Goal: Information Seeking & Learning: Check status

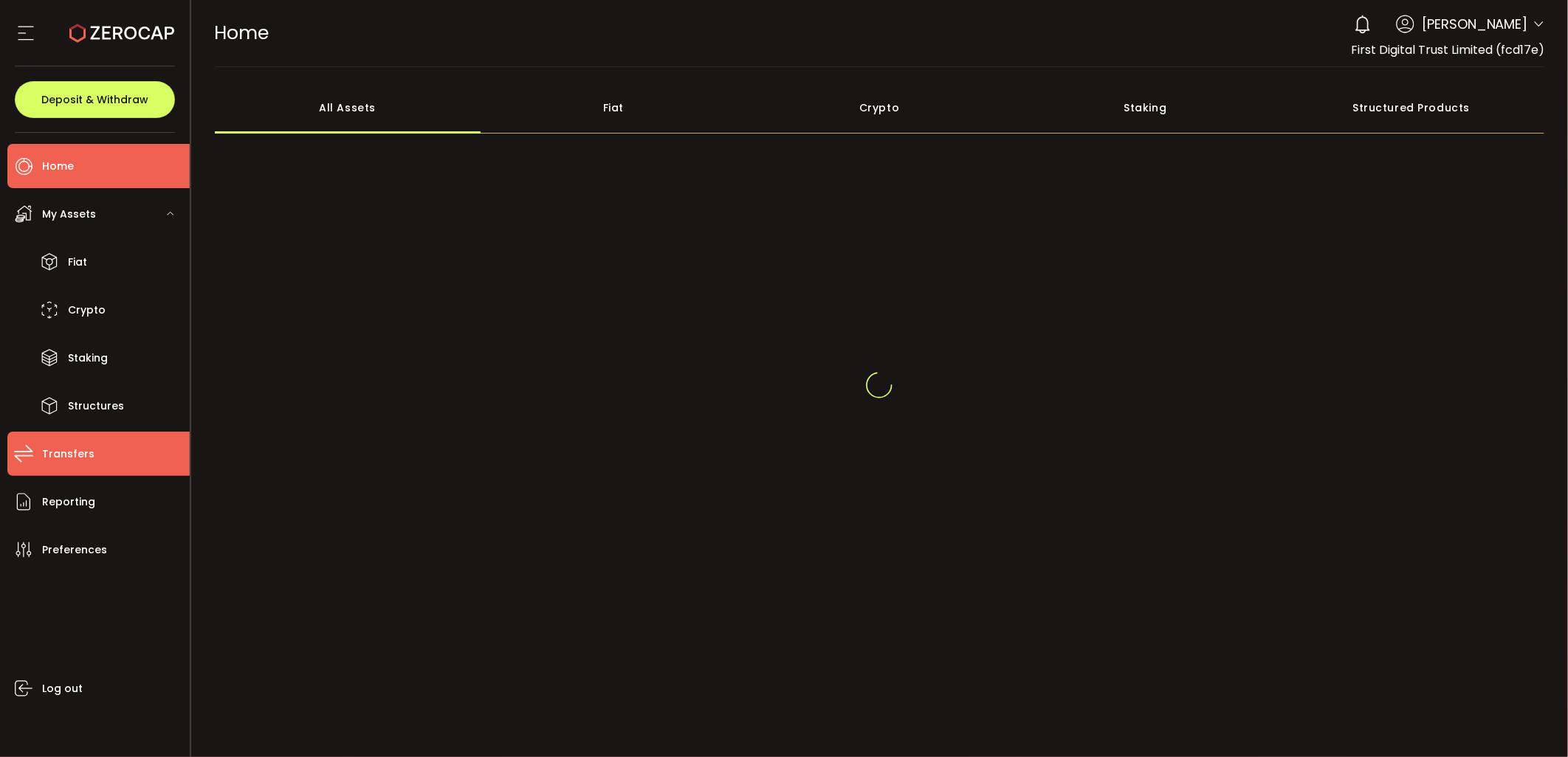
click at [91, 461] on li "Transfers" at bounding box center [99, 454] width 182 height 44
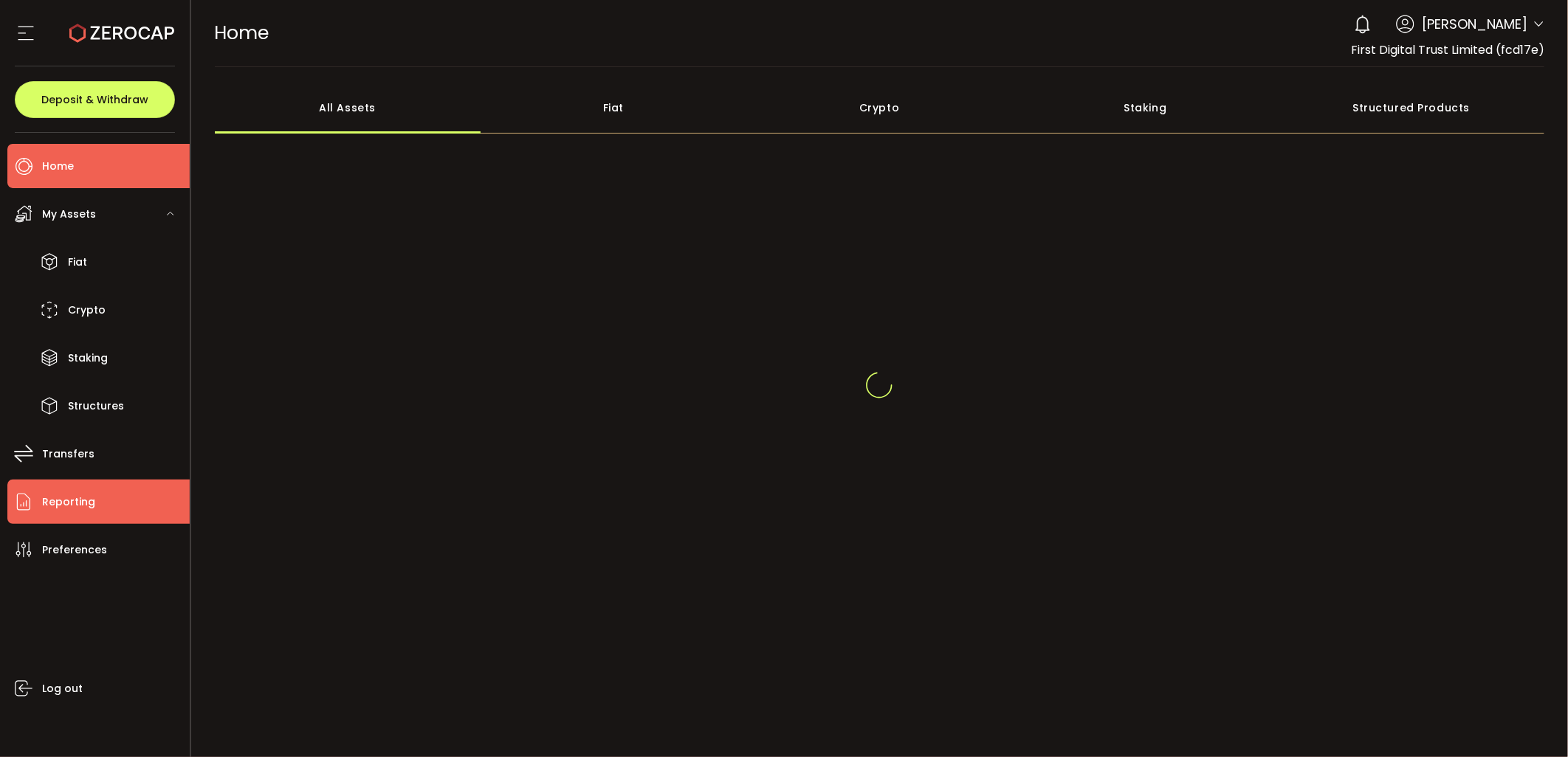
click at [93, 510] on span "Reporting" at bounding box center [68, 502] width 53 height 21
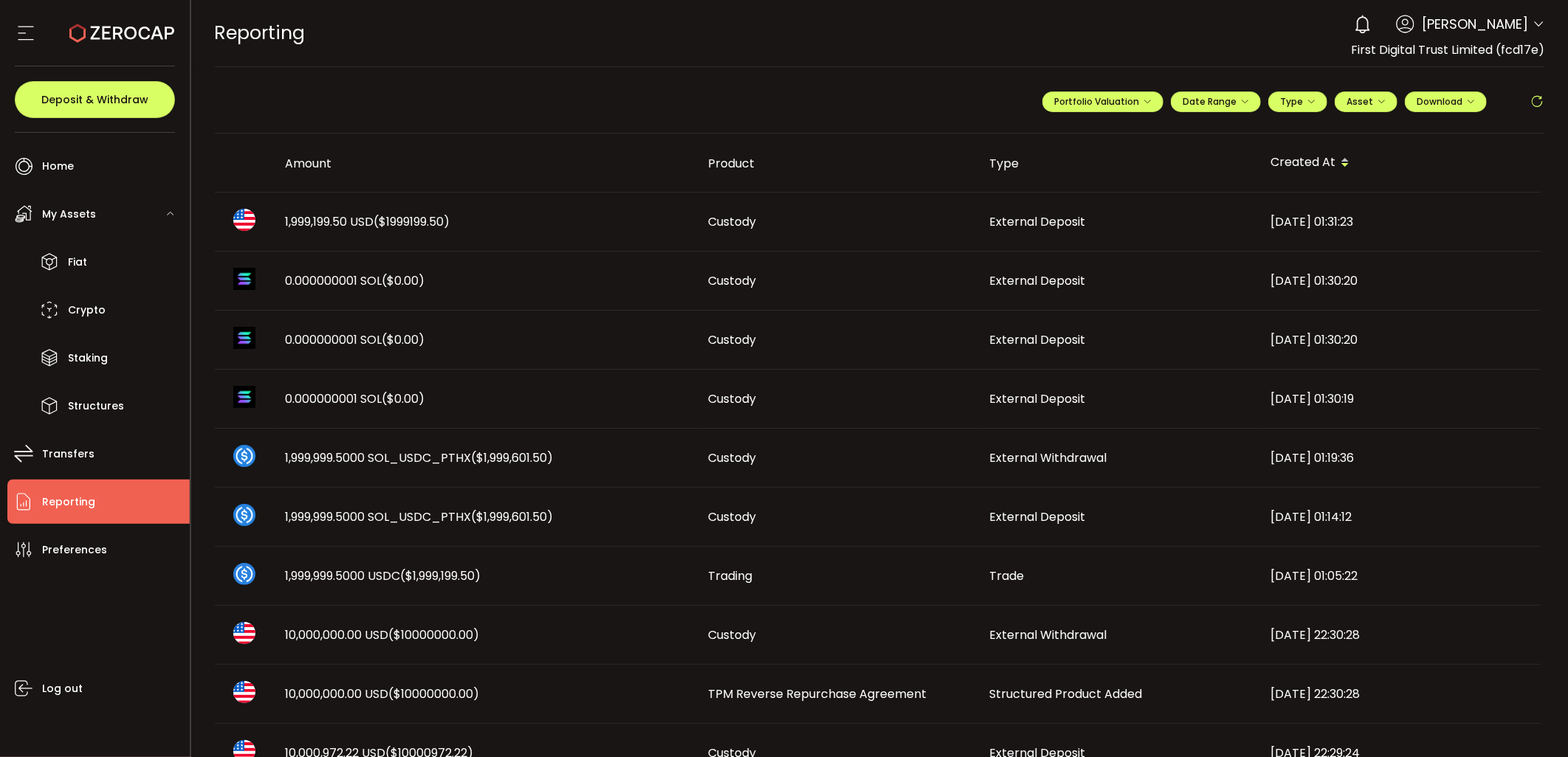
click at [1530, 102] on icon at bounding box center [1537, 101] width 15 height 15
click at [1537, 100] on icon at bounding box center [1537, 101] width 15 height 15
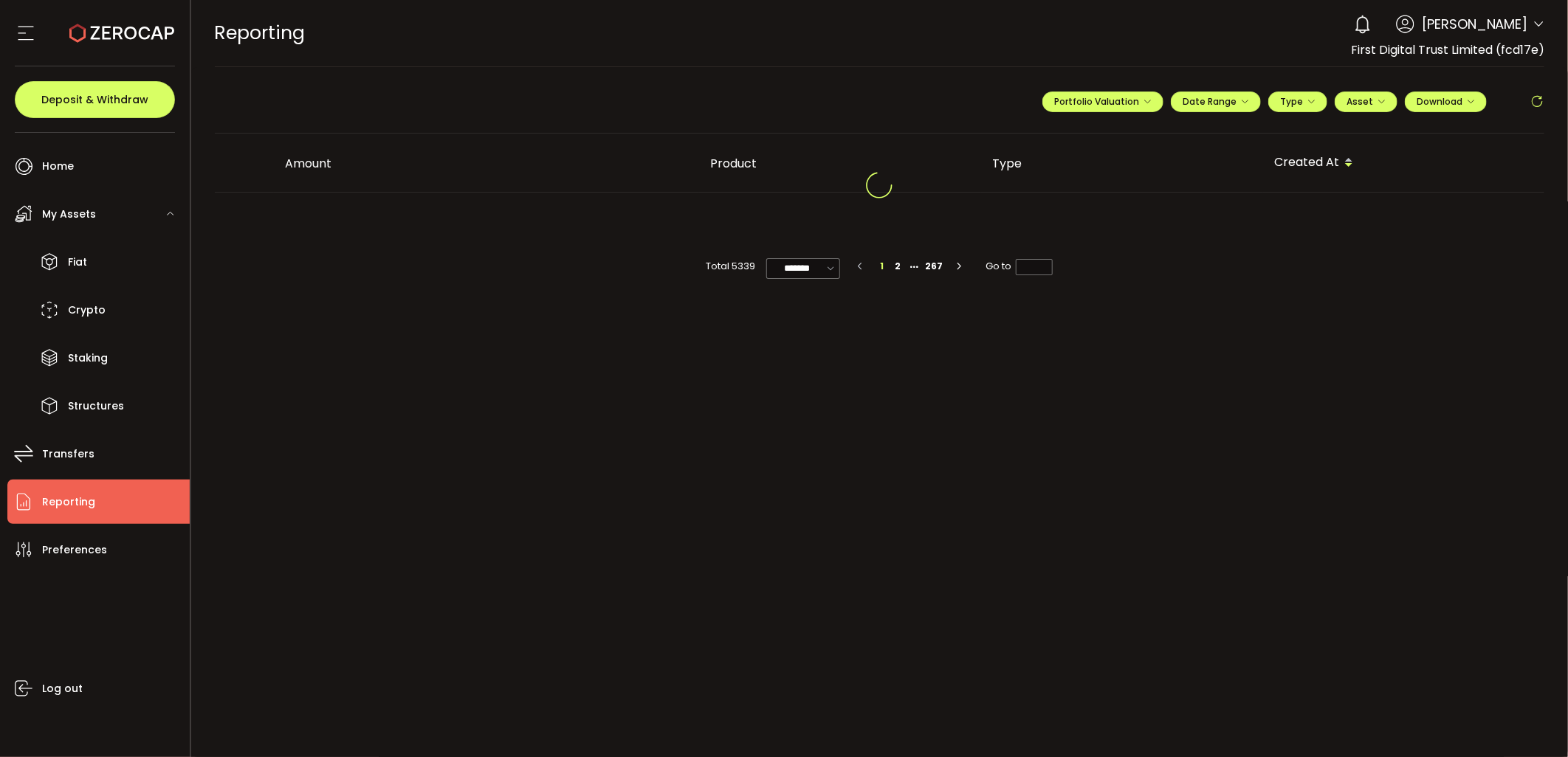
click at [1202, 229] on div at bounding box center [880, 185] width 1331 height 103
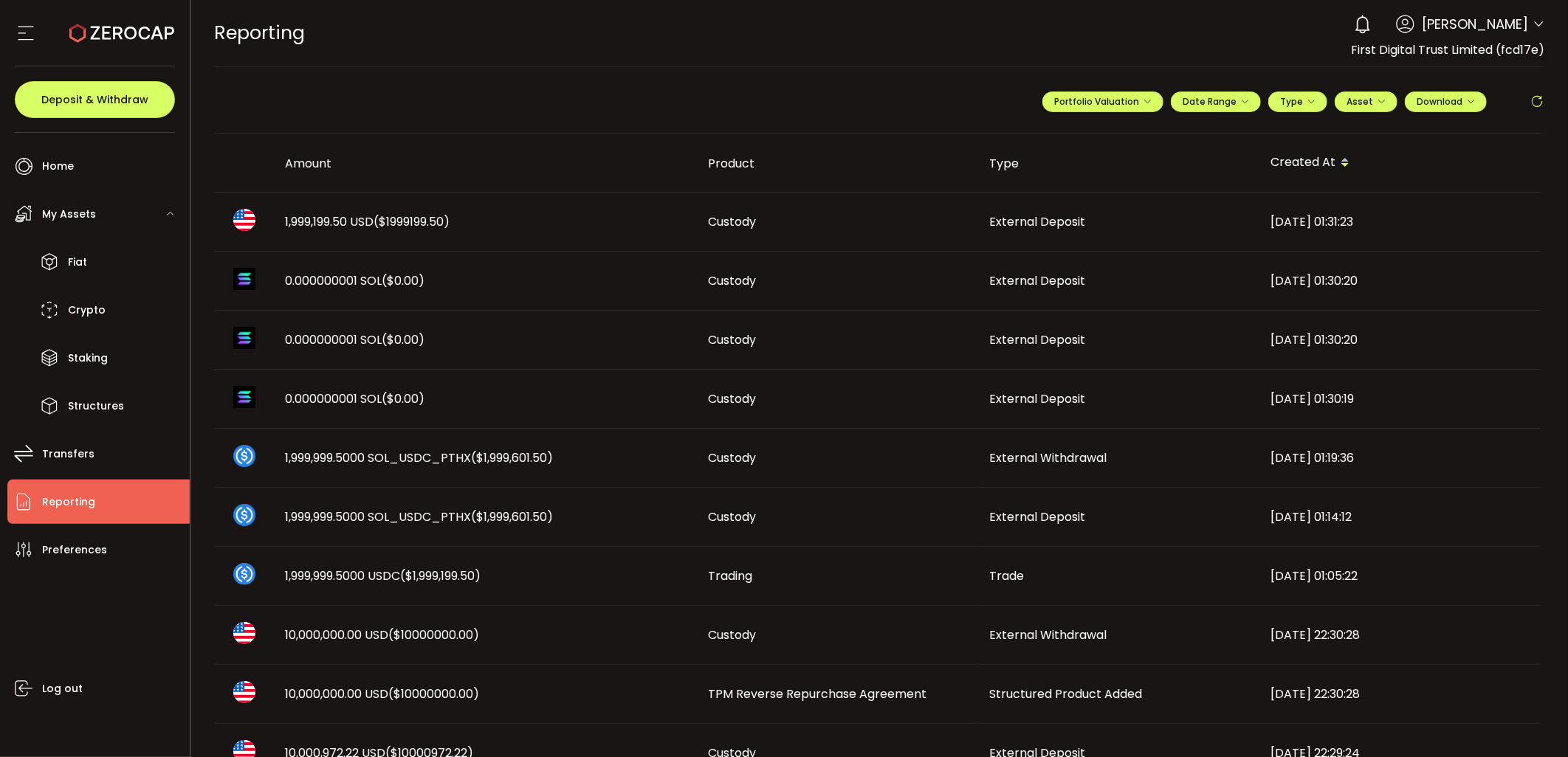
click at [1200, 227] on div "External Deposit" at bounding box center [1119, 222] width 281 height 17
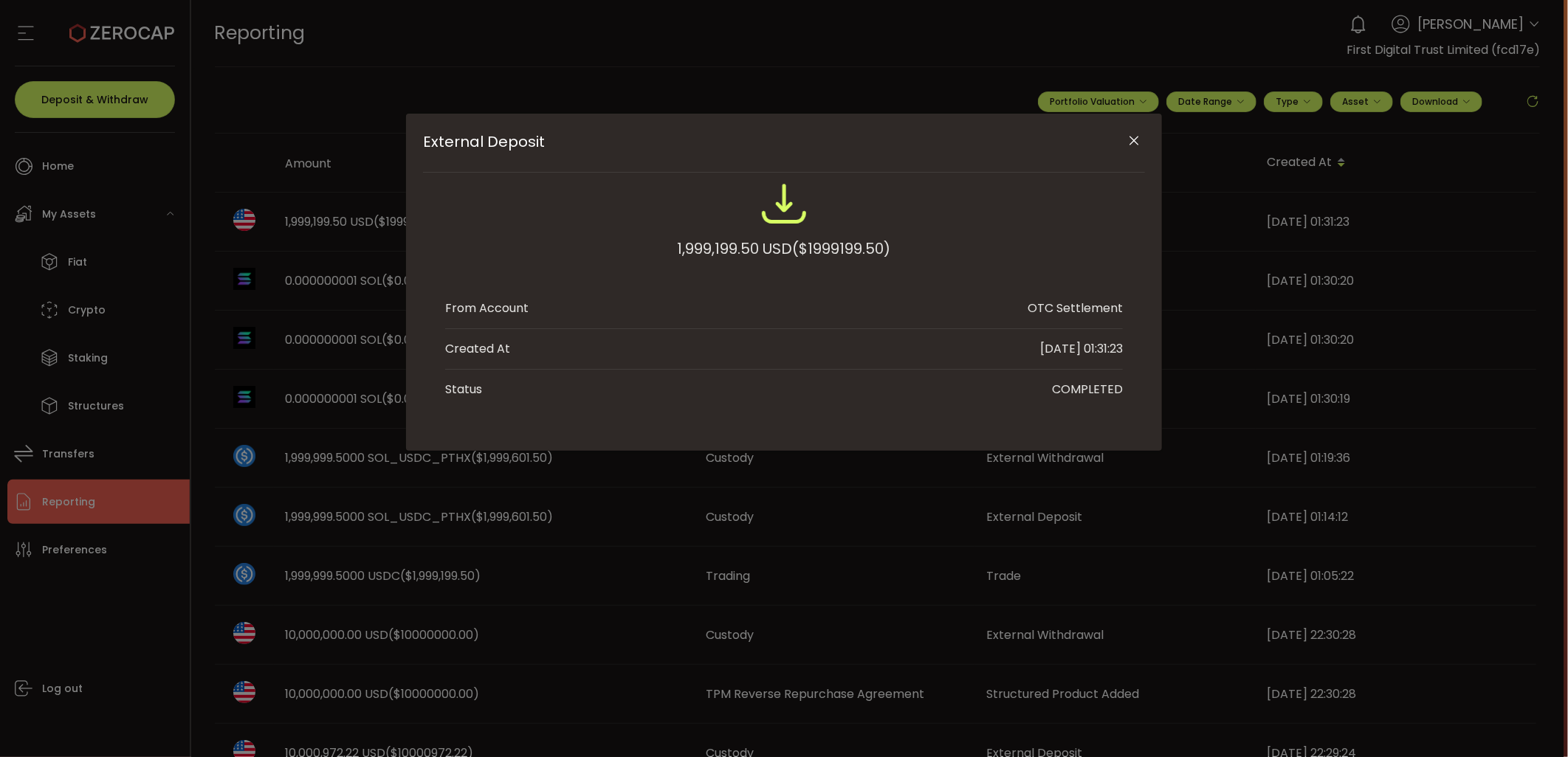
click at [828, 255] on span "($1999199.50)" at bounding box center [842, 249] width 98 height 27
copy span "1999199.50"
